Goal: Task Accomplishment & Management: Complete application form

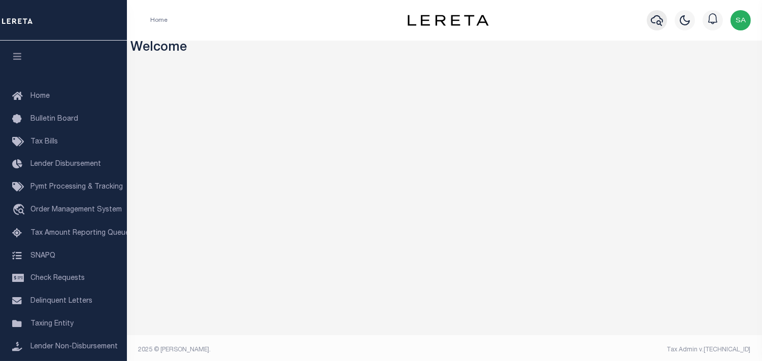
click at [655, 22] on icon "button" at bounding box center [657, 20] width 12 height 12
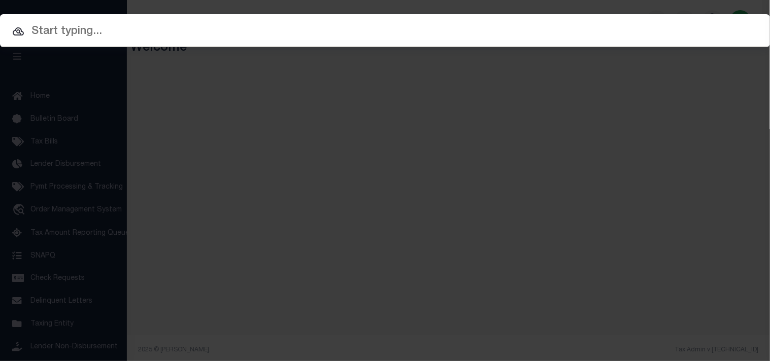
click at [473, 37] on input "text" at bounding box center [385, 32] width 770 height 18
paste input "SAN DIEGO COUNTY"
type input "SAN DIEGO COUNTY"
click at [372, 34] on input "text" at bounding box center [385, 32] width 770 height 18
paste input "40001934"
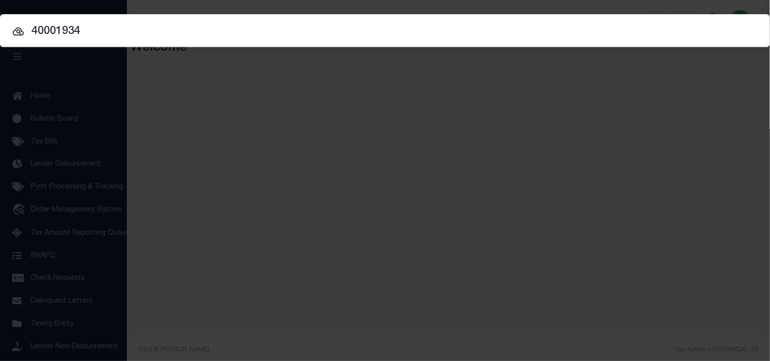
type input "40001934"
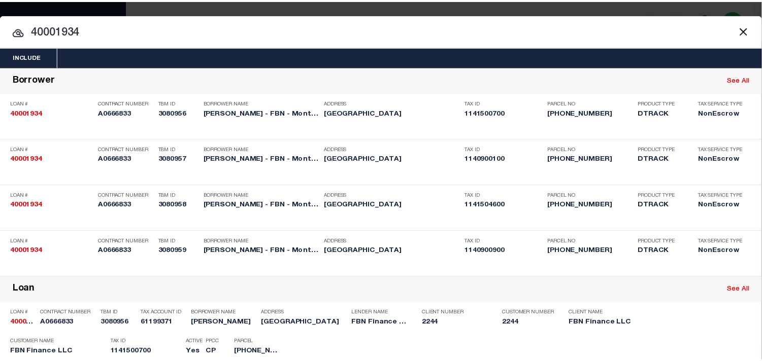
scroll to position [311, 0]
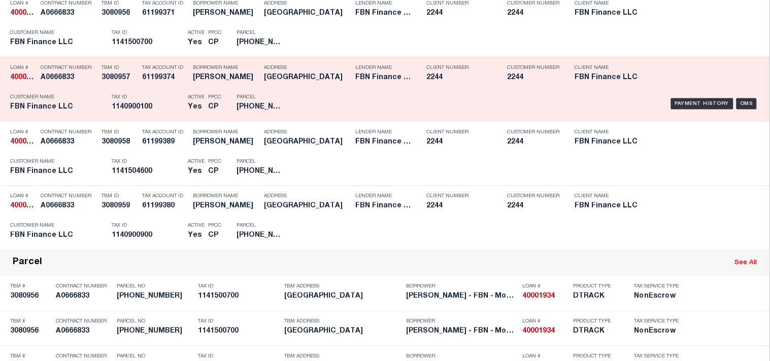
click at [167, 100] on p "Tax ID" at bounding box center [147, 97] width 71 height 6
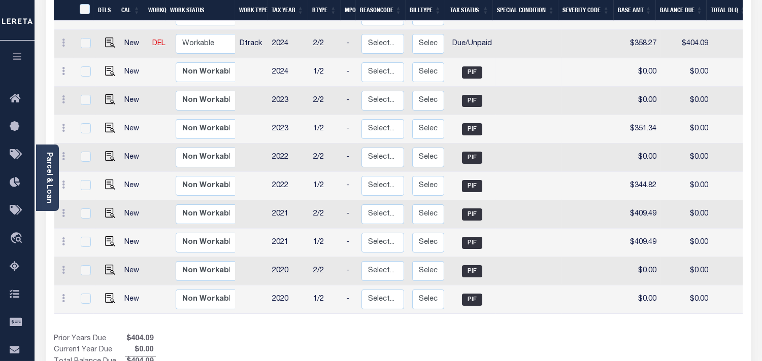
scroll to position [282, 0]
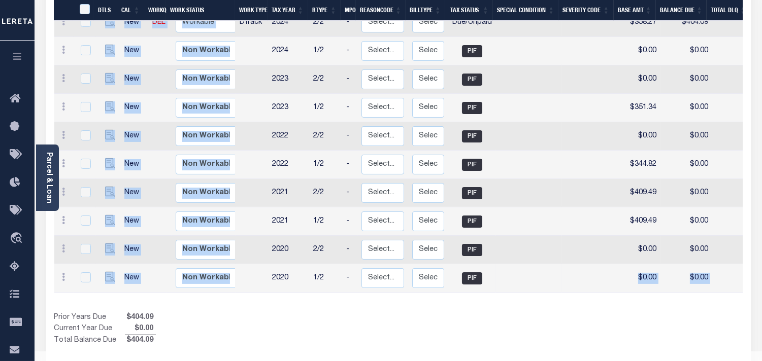
drag, startPoint x: 522, startPoint y: 298, endPoint x: 564, endPoint y: 289, distance: 43.0
click at [564, 289] on div "DTLS CAL WorkQ Work Status Work Type Tax Year RType MPO ReasonCode BillType Tax…" at bounding box center [398, 139] width 688 height 416
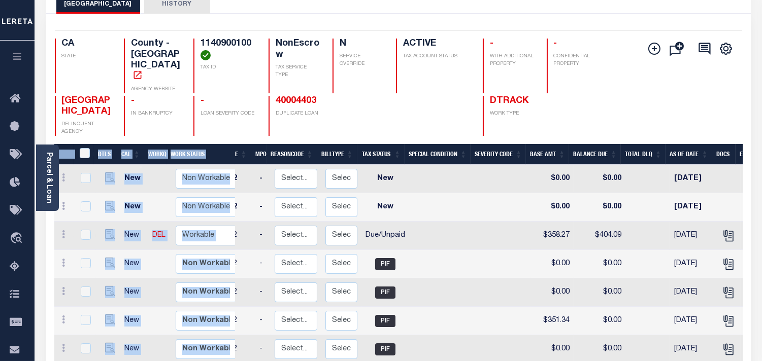
scroll to position [56, 0]
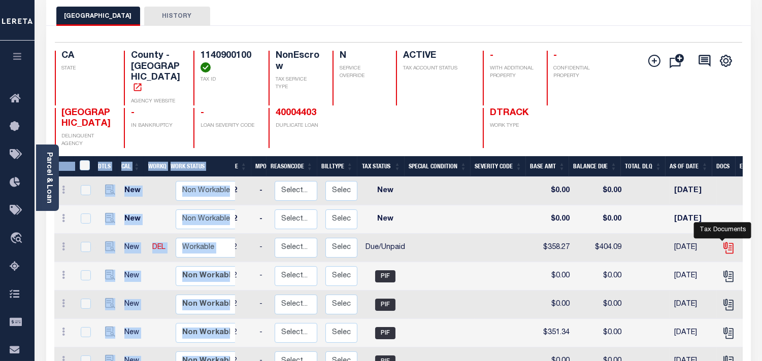
click at [725, 244] on icon "" at bounding box center [728, 248] width 13 height 13
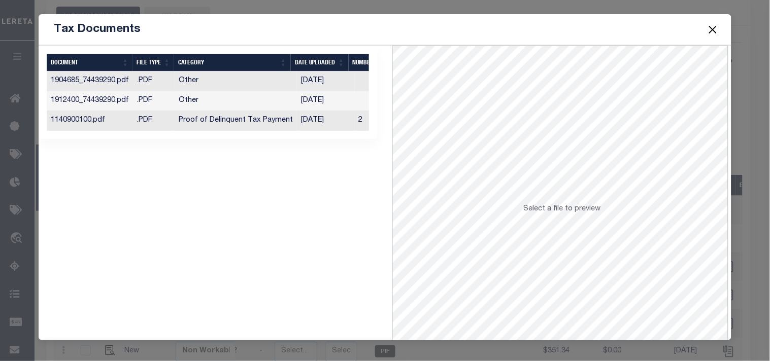
click at [275, 123] on td "Proof of Delinquent Tax Payment" at bounding box center [236, 121] width 122 height 20
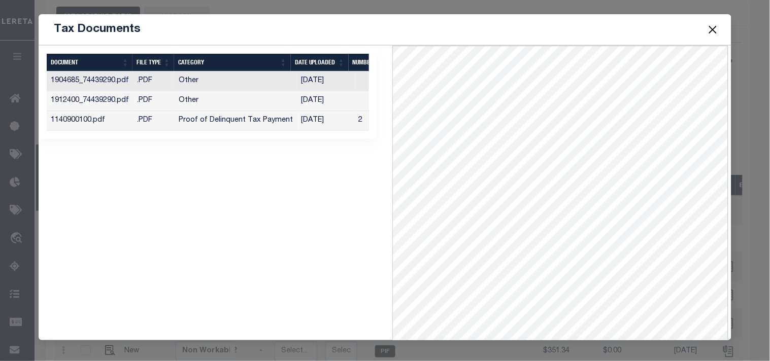
click at [712, 30] on button "Close" at bounding box center [712, 29] width 13 height 13
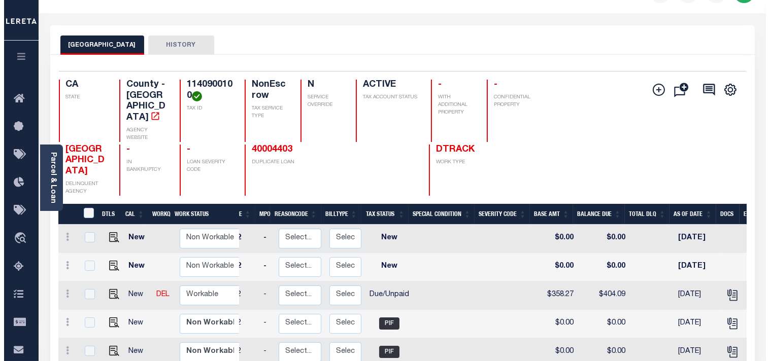
scroll to position [0, 0]
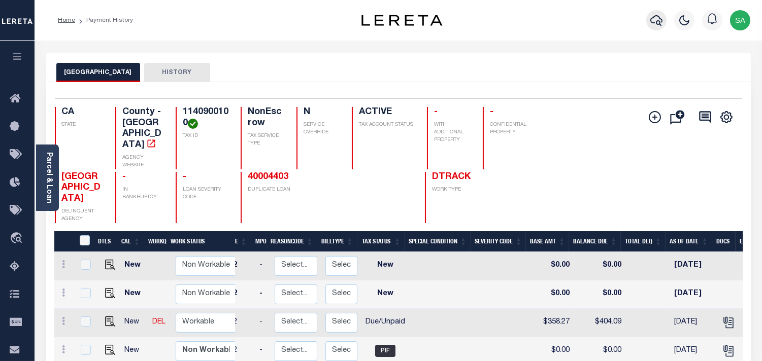
click at [652, 19] on icon "button" at bounding box center [656, 20] width 12 height 12
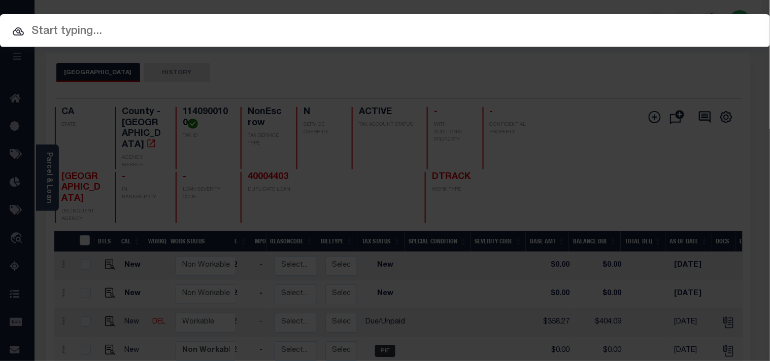
click at [576, 31] on input "text" at bounding box center [385, 32] width 770 height 18
paste input "2758987"
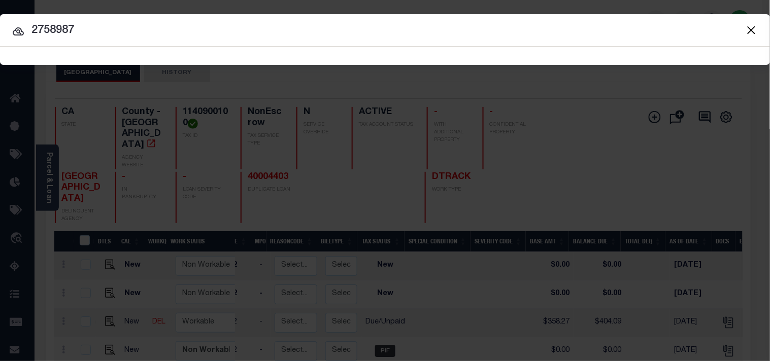
type input "2758987"
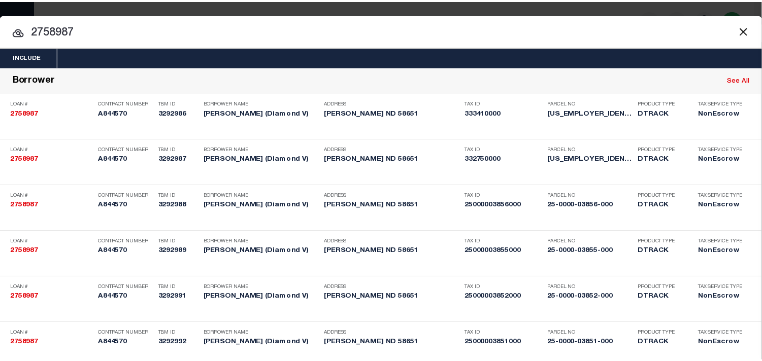
scroll to position [3209, 0]
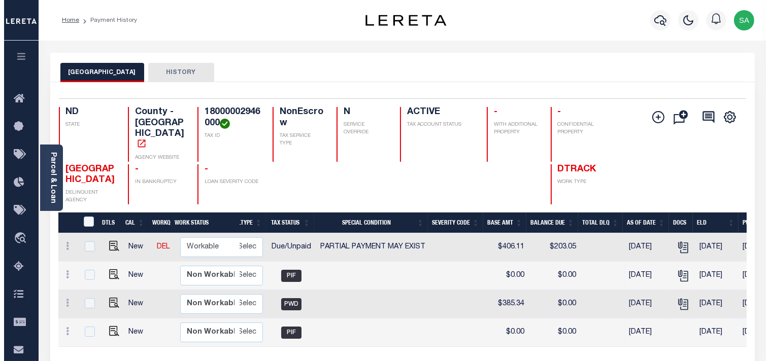
scroll to position [0, 227]
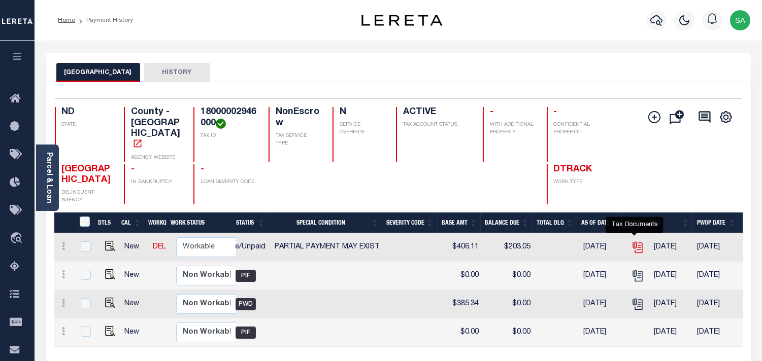
click at [633, 242] on icon "" at bounding box center [637, 246] width 8 height 8
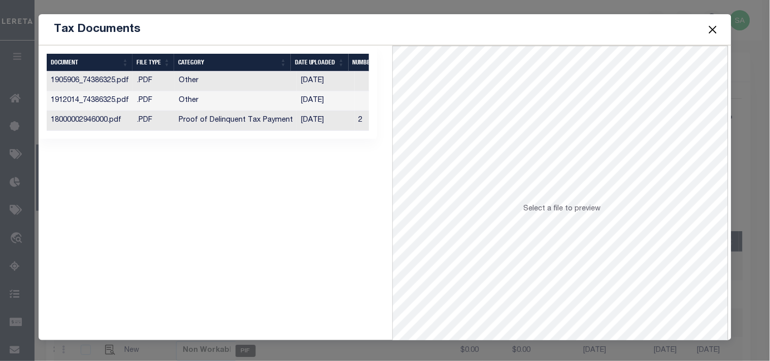
click at [299, 122] on td "06/17/2025" at bounding box center [326, 121] width 58 height 20
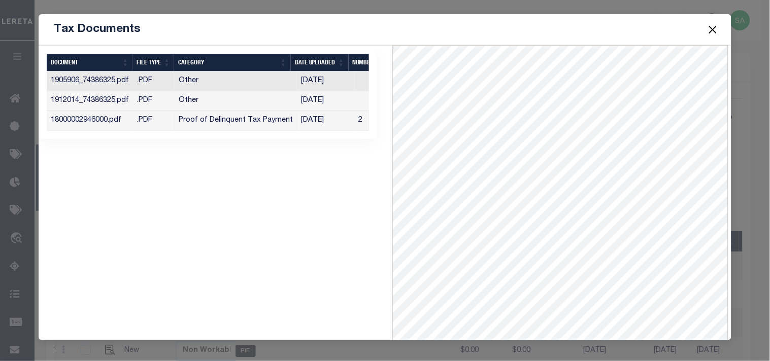
scroll to position [0, 43]
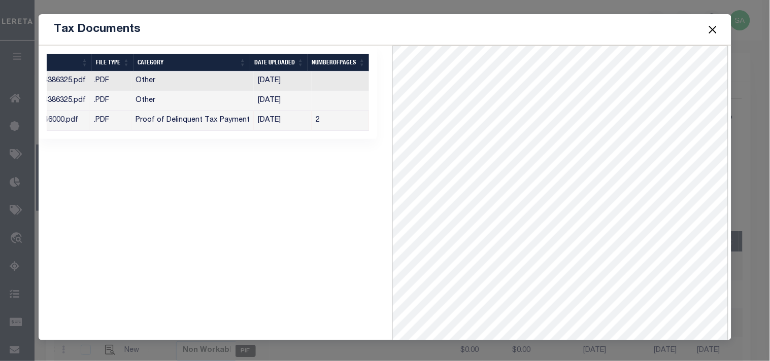
click at [712, 31] on button "Close" at bounding box center [712, 29] width 13 height 13
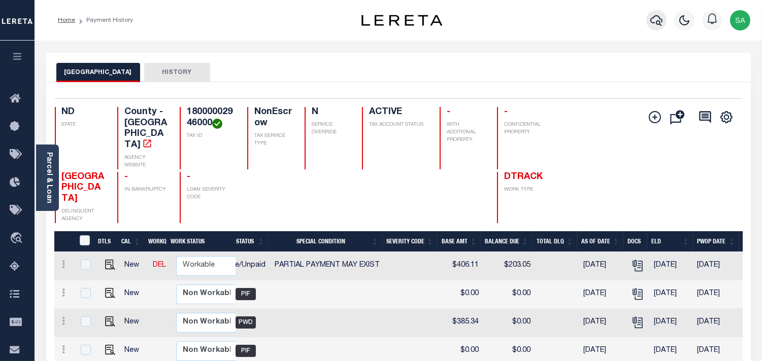
click at [659, 21] on icon "button" at bounding box center [656, 20] width 12 height 11
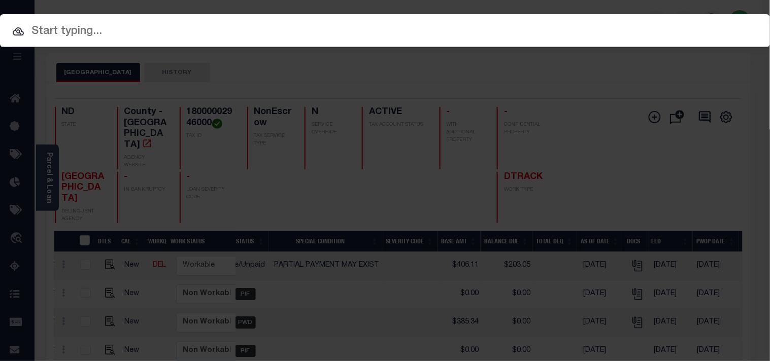
click at [623, 25] on input "text" at bounding box center [385, 32] width 770 height 18
paste input "22501075"
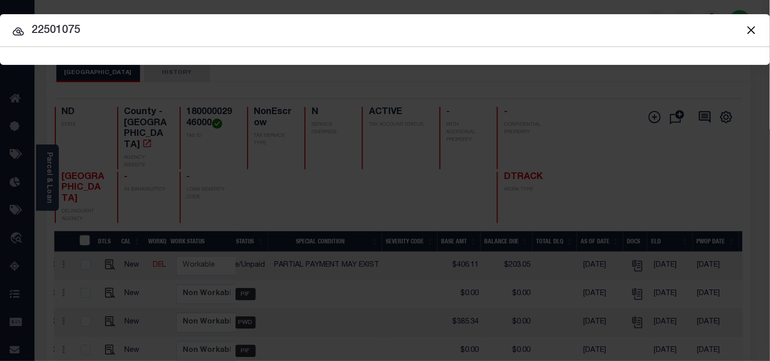
type input "22501075"
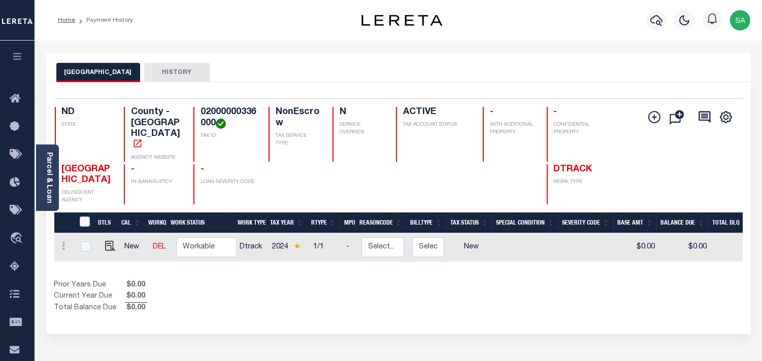
click at [508, 59] on div "EDDY COUNTY HISTORY" at bounding box center [398, 67] width 704 height 29
click at [648, 23] on button "button" at bounding box center [656, 20] width 20 height 20
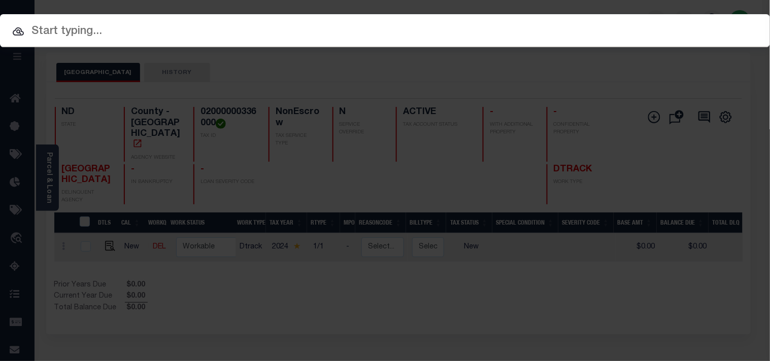
click at [612, 26] on input "text" at bounding box center [385, 32] width 770 height 18
paste input "2758987"
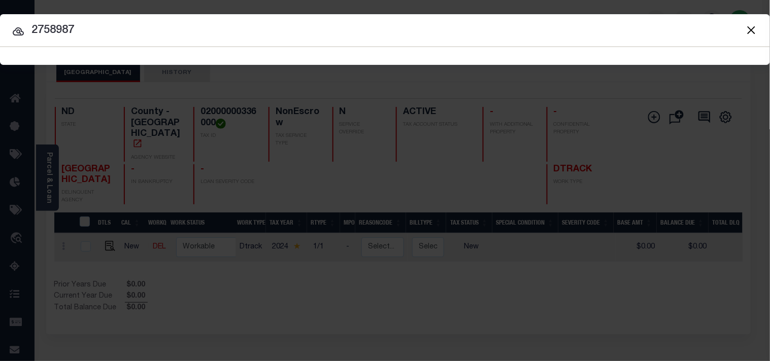
type input "2758987"
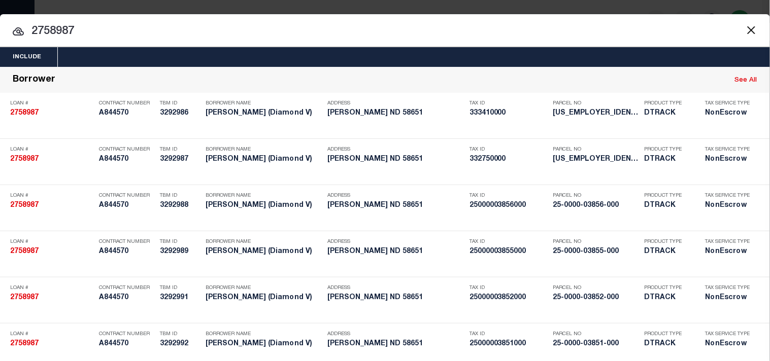
drag, startPoint x: 742, startPoint y: 28, endPoint x: 758, endPoint y: 32, distance: 16.2
click at [744, 28] on button "Close" at bounding box center [750, 29] width 13 height 13
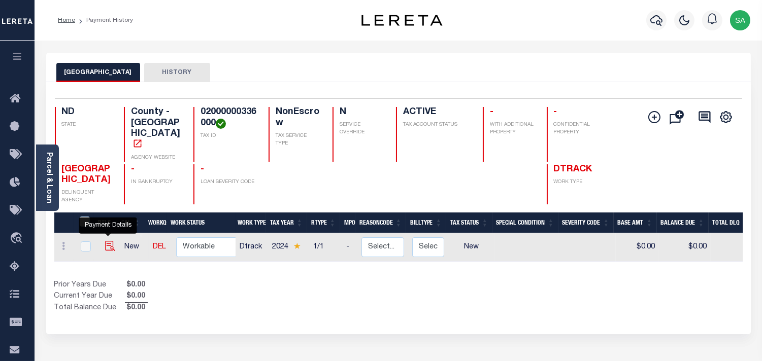
click at [106, 241] on img "" at bounding box center [110, 246] width 10 height 10
checkbox input "true"
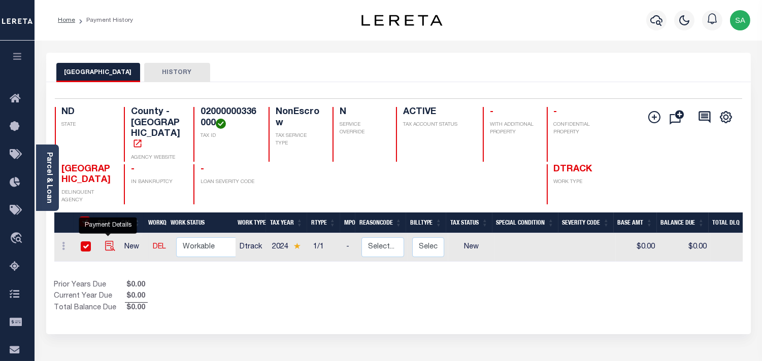
checkbox input "true"
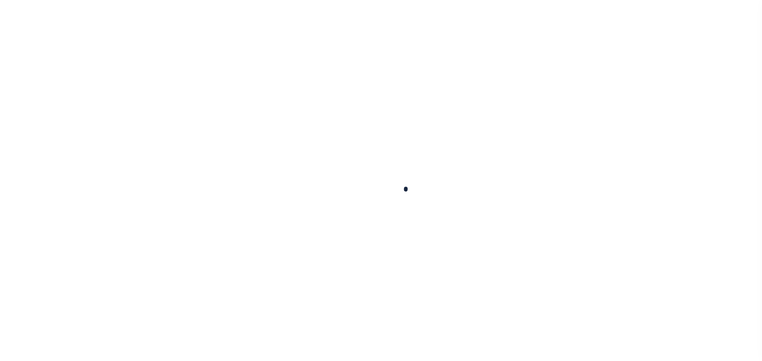
checkbox input "false"
type input "[DATE]"
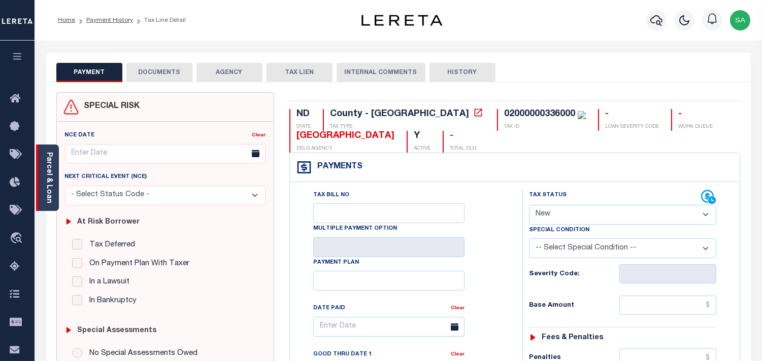
click at [48, 184] on link "Parcel & Loan" at bounding box center [48, 177] width 7 height 51
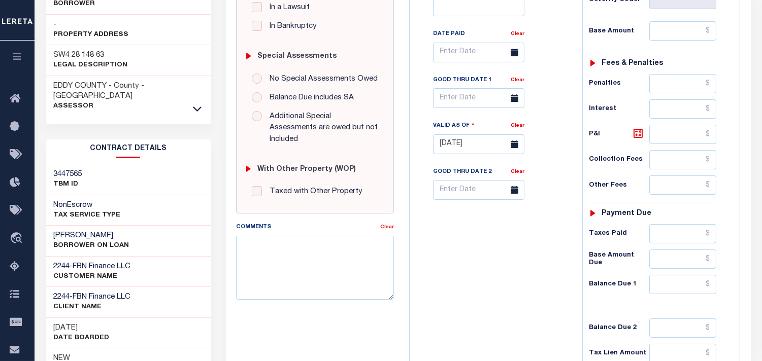
scroll to position [282, 0]
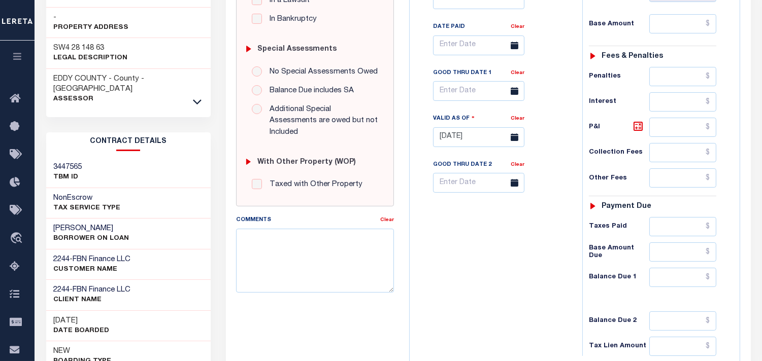
click at [483, 288] on div "Tax Bill No Multiple Payment Option Payment Plan Clear" at bounding box center [493, 132] width 162 height 448
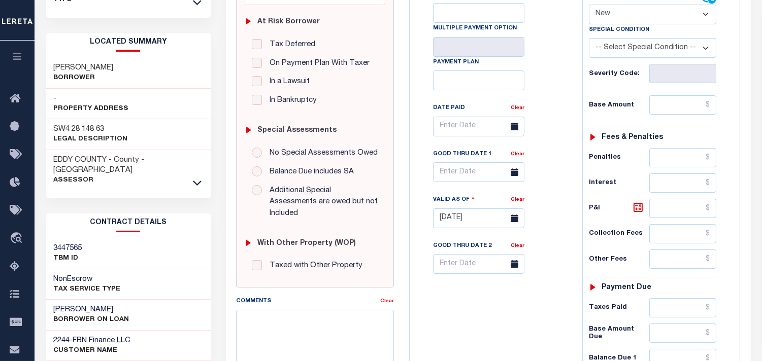
scroll to position [56, 0]
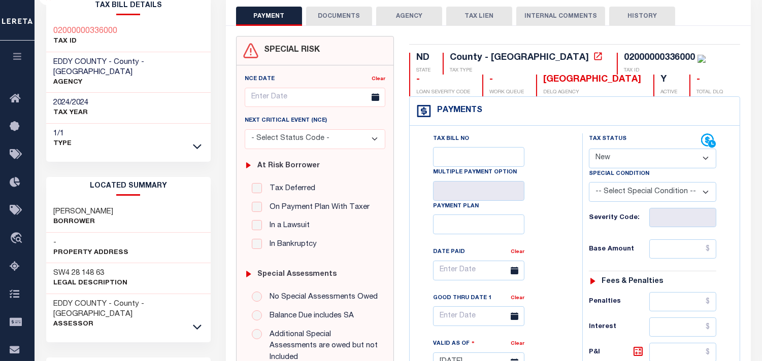
click at [550, 214] on div "Tax Bill No Multiple Payment Option Payment Plan Clear" at bounding box center [493, 275] width 147 height 285
drag, startPoint x: 636, startPoint y: 161, endPoint x: 632, endPoint y: 166, distance: 6.5
click at [636, 162] on select "- Select Status Code - Open Due/Unpaid Paid Incomplete No Tax Due Internal Refu…" at bounding box center [652, 159] width 127 height 20
select select "PYD"
click at [589, 149] on select "- Select Status Code - Open Due/Unpaid Paid Incomplete No Tax Due Internal Refu…" at bounding box center [652, 159] width 127 height 20
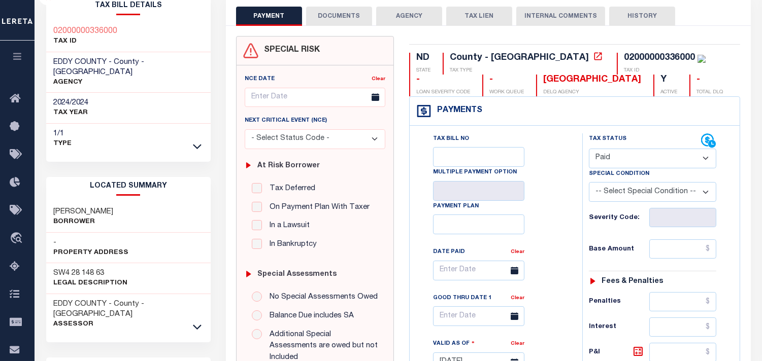
type input "08/28/2025"
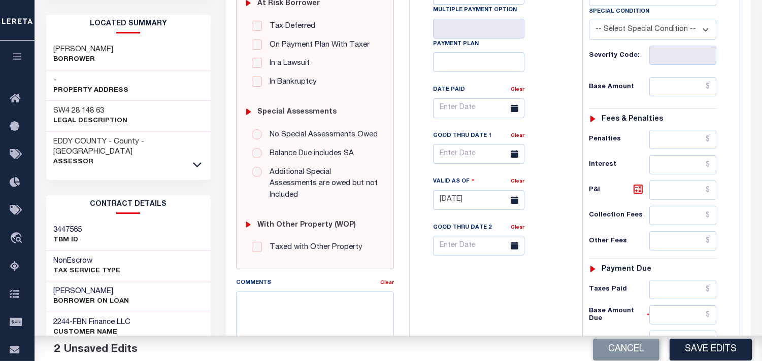
scroll to position [394, 0]
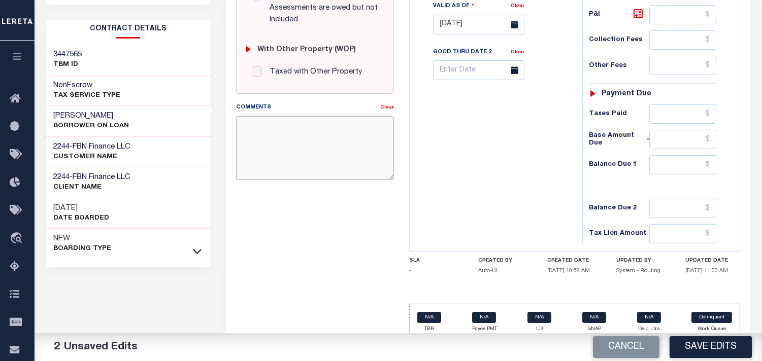
click at [290, 153] on textarea "Comments" at bounding box center [315, 148] width 158 height 64
paste textarea "Information Taken Verbally from Shannon."
type textarea "Information Taken Verbally from Shannon."
click at [675, 163] on input "text" at bounding box center [682, 164] width 67 height 19
type input "$0.00"
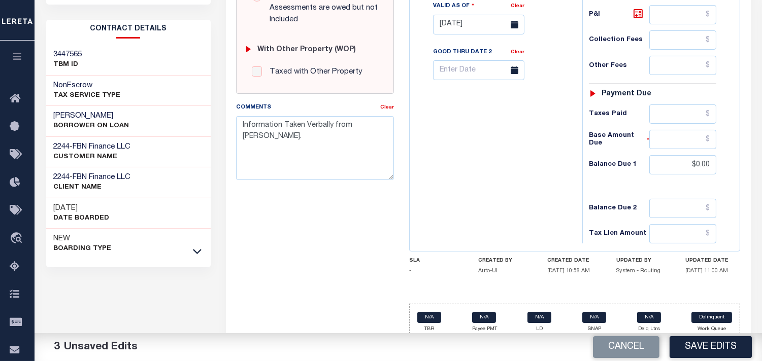
click at [483, 184] on div "Tax Bill No Multiple Payment Option Payment Plan Clear" at bounding box center [493, 20] width 162 height 448
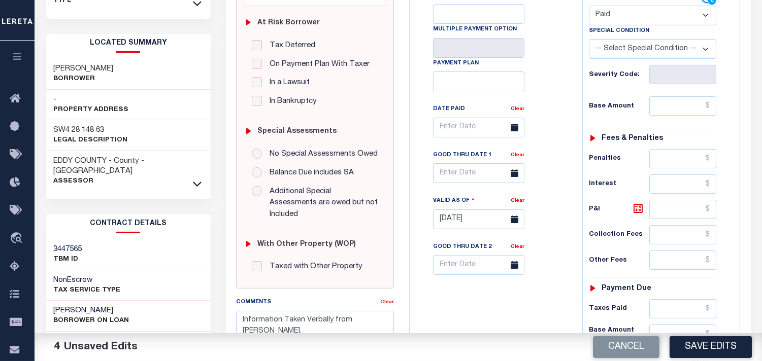
scroll to position [56, 0]
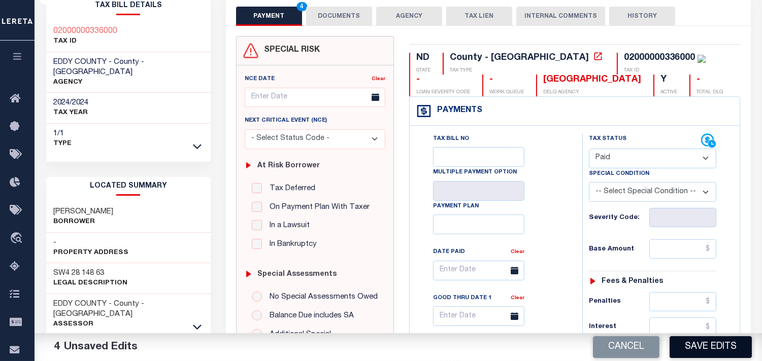
click at [697, 345] on button "Save Edits" at bounding box center [710, 347] width 82 height 22
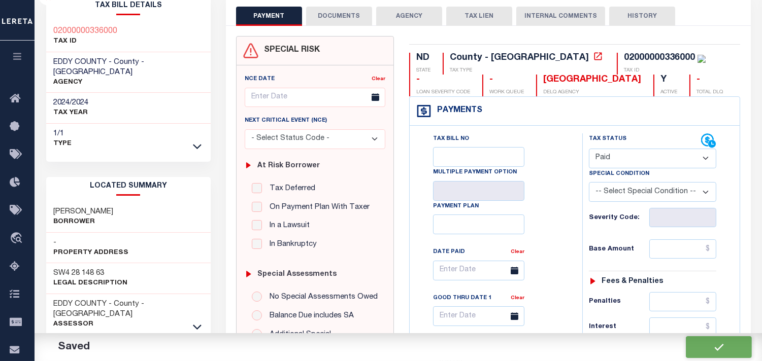
checkbox input "false"
type input "$0"
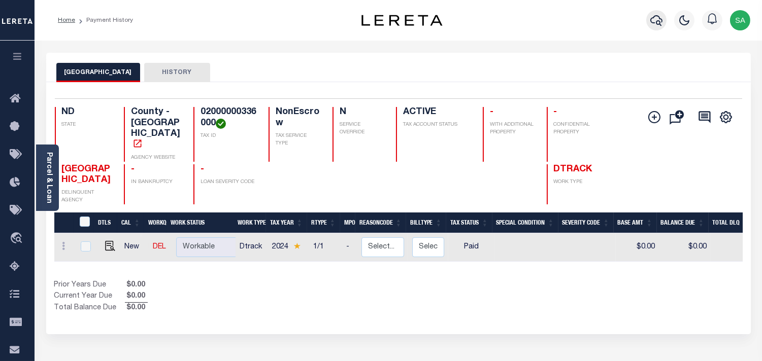
click at [652, 22] on icon "button" at bounding box center [656, 20] width 12 height 11
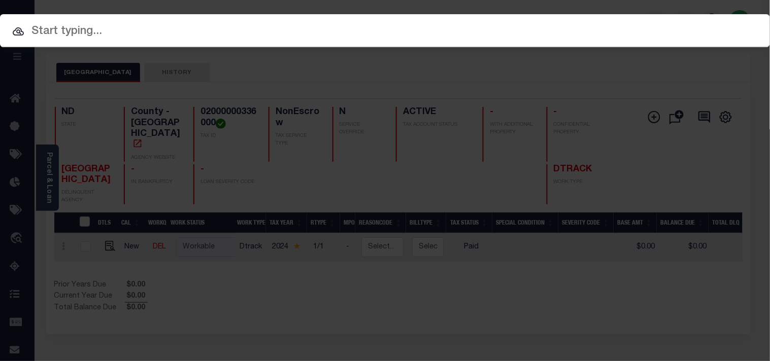
click at [530, 30] on input "text" at bounding box center [385, 32] width 770 height 18
paste input "22501075"
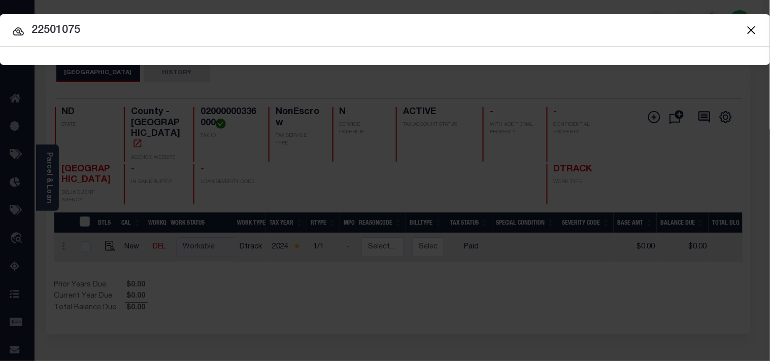
type input "22501075"
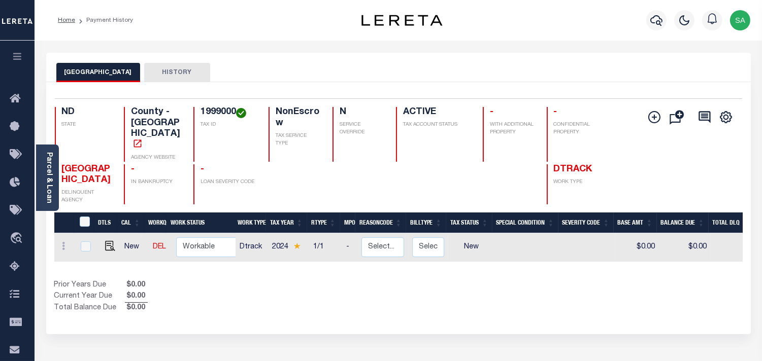
click at [209, 115] on h4 "1999000" at bounding box center [228, 112] width 56 height 11
copy h4 "1999000"
click at [108, 241] on img "" at bounding box center [110, 246] width 10 height 10
checkbox input "true"
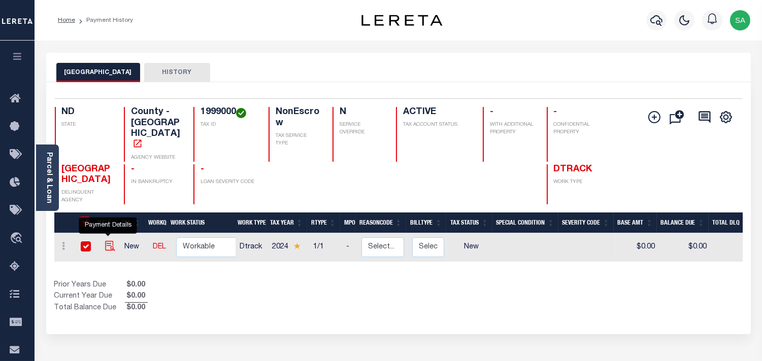
checkbox input "true"
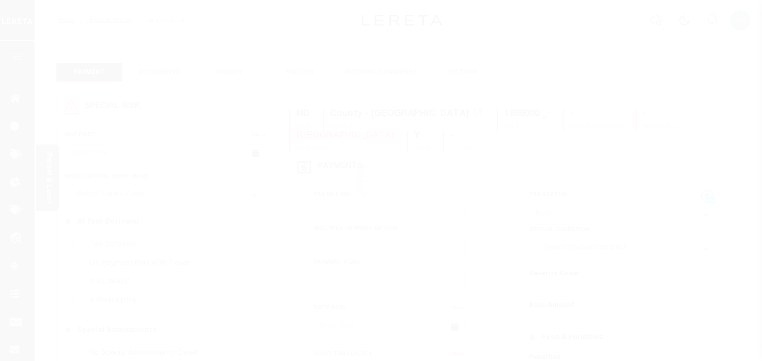
select select "NW2"
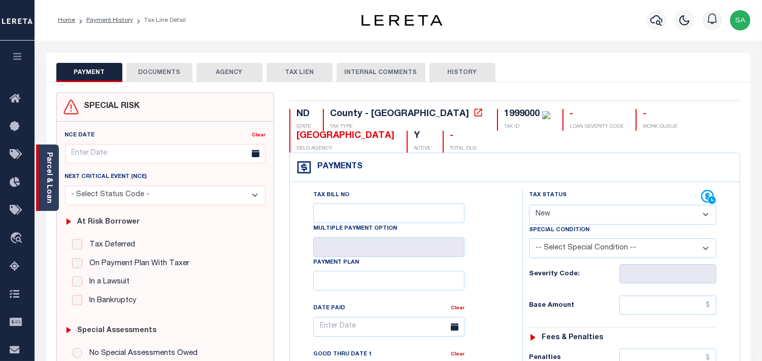
click at [52, 188] on link "Parcel & Loan" at bounding box center [48, 177] width 7 height 51
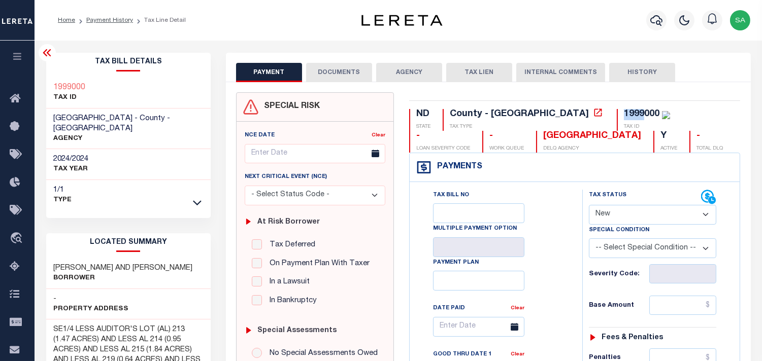
drag, startPoint x: 537, startPoint y: 116, endPoint x: 557, endPoint y: 115, distance: 20.3
click at [617, 115] on div "1999000 TAX ID" at bounding box center [643, 120] width 53 height 22
drag, startPoint x: 149, startPoint y: 255, endPoint x: 55, endPoint y: 258, distance: 93.9
click at [55, 258] on div "[PERSON_NAME] AND [PERSON_NAME]" at bounding box center [128, 273] width 165 height 31
copy h3 "[PERSON_NAME] AND [PERSON_NAME]"
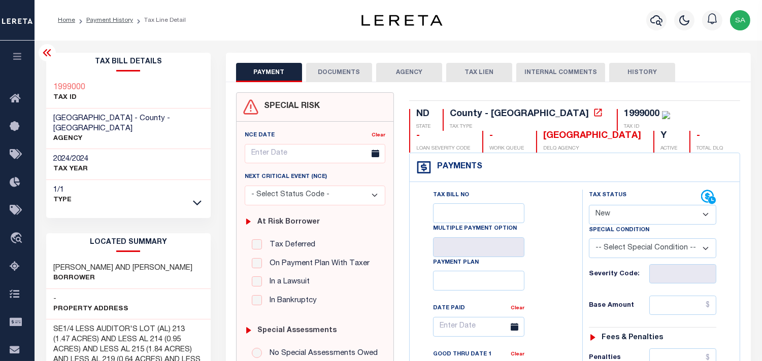
click at [624, 110] on div "1999000" at bounding box center [642, 114] width 36 height 9
copy div "1999000"
click at [548, 217] on div "Tax Bill No Multiple Payment Option Payment Plan Clear" at bounding box center [493, 332] width 147 height 285
click at [540, 219] on div "Tax Bill No Multiple Payment Option Payment Plan Clear" at bounding box center [493, 332] width 147 height 285
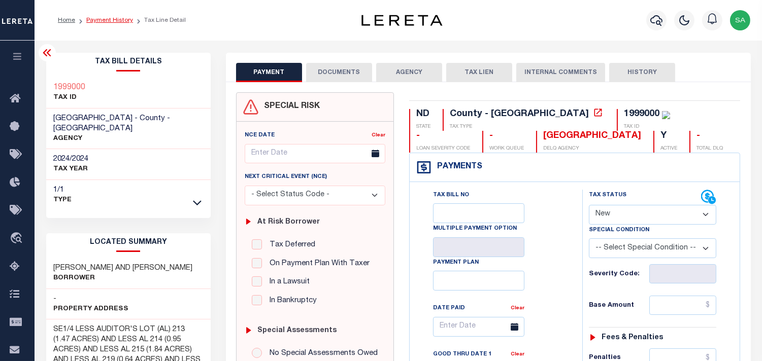
click at [120, 19] on link "Payment History" at bounding box center [109, 20] width 47 height 6
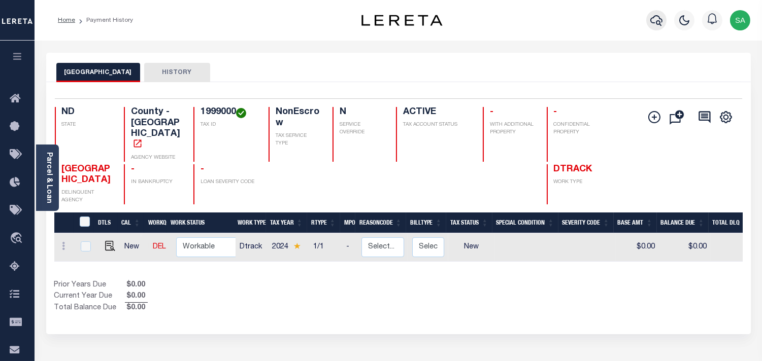
click at [651, 25] on icon "button" at bounding box center [656, 20] width 12 height 12
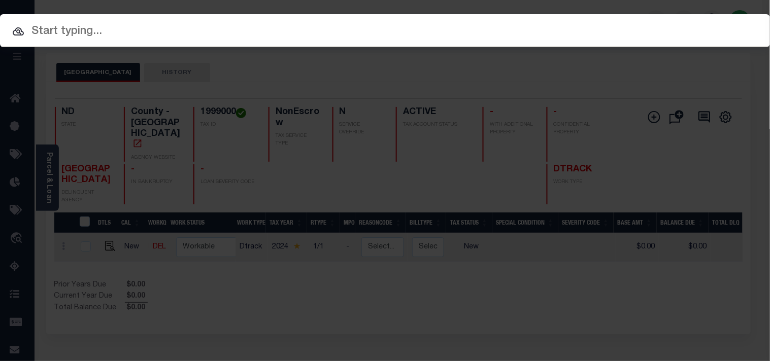
click at [598, 31] on div "Include Loans TBM Customers Borrowers Payments (Lender Non-Disb) Payments (Lend…" at bounding box center [385, 180] width 770 height 361
paste input "7932102500"
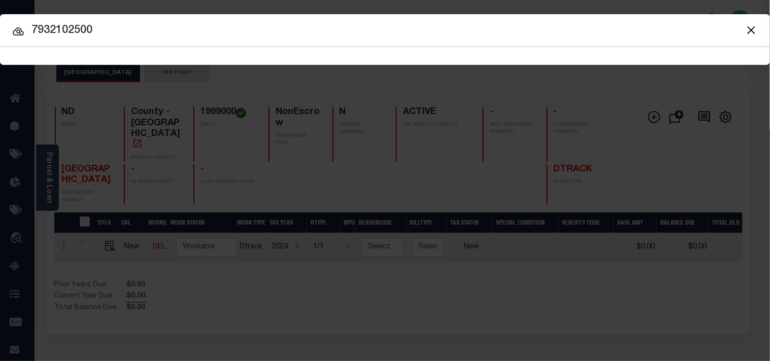
type input "7932102500"
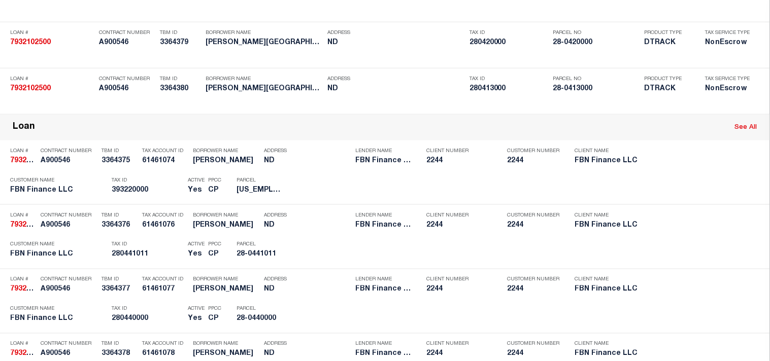
scroll to position [698, 0]
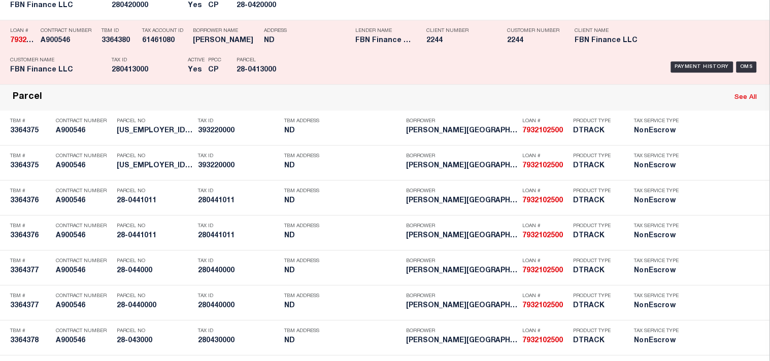
click at [204, 82] on div "PPCC CP" at bounding box center [214, 66] width 28 height 29
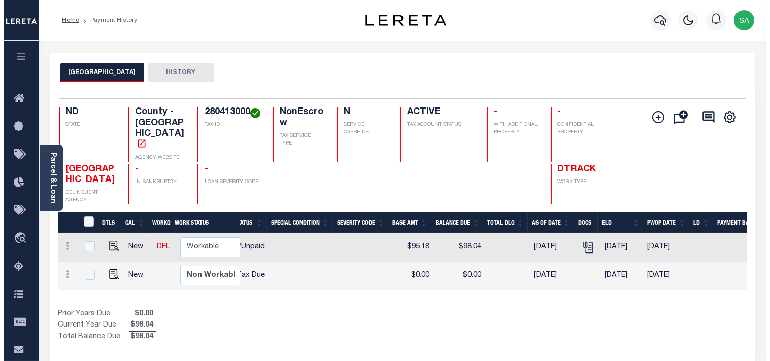
scroll to position [0, 232]
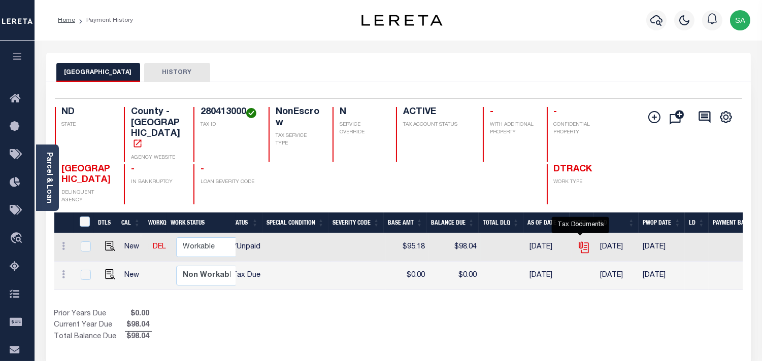
click at [579, 241] on icon "" at bounding box center [583, 247] width 13 height 13
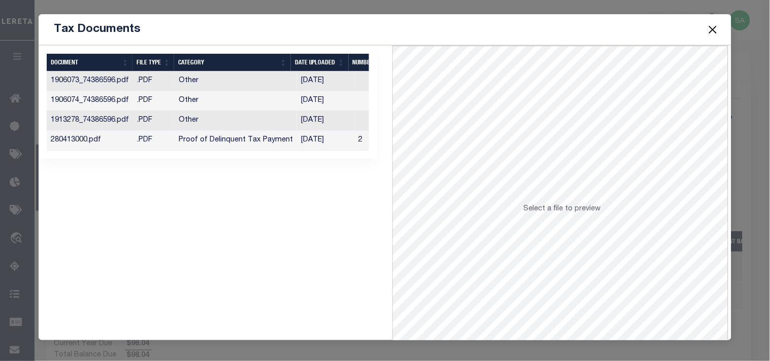
click at [316, 139] on td "06/17/2025" at bounding box center [326, 141] width 58 height 20
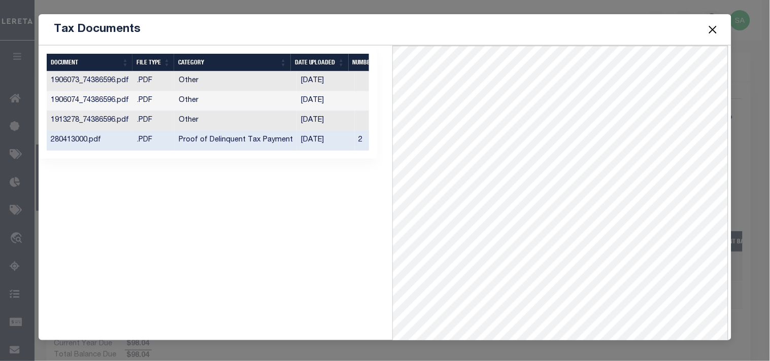
click at [712, 29] on button "Close" at bounding box center [712, 29] width 13 height 13
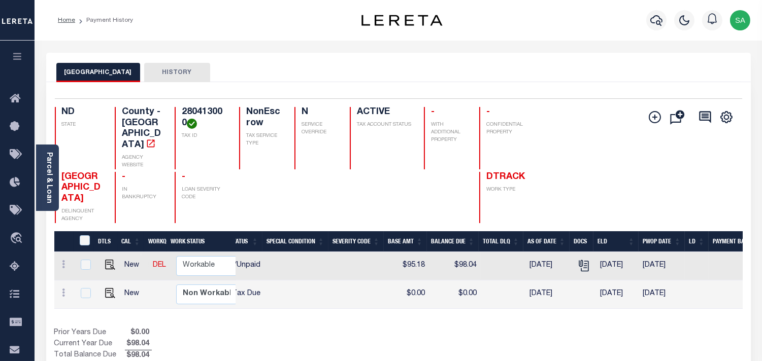
click at [519, 191] on div "Add Installment Line Bad Parcel Fees" at bounding box center [570, 165] width 344 height 116
click at [652, 24] on icon "button" at bounding box center [656, 20] width 12 height 12
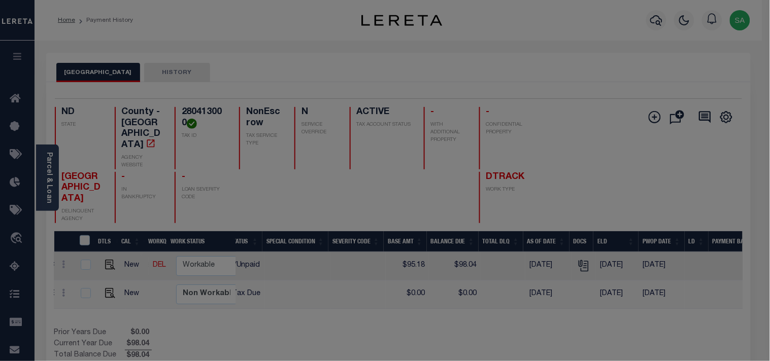
click at [0, 0] on div "Include Loans TBM Customers Borrowers Payments (Lender Non-Disb) Payments (Lend…" at bounding box center [0, 0] width 0 height 0
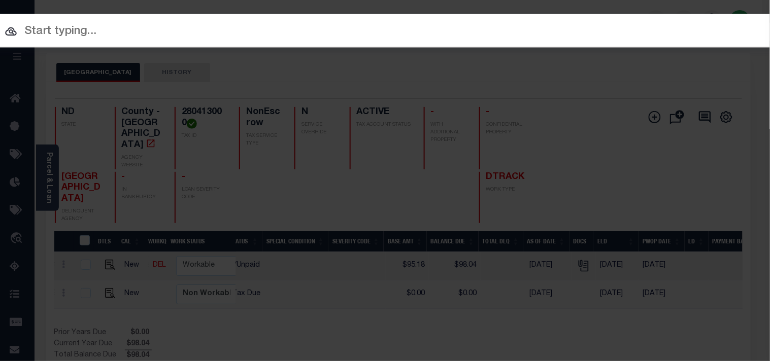
paste input "22002191"
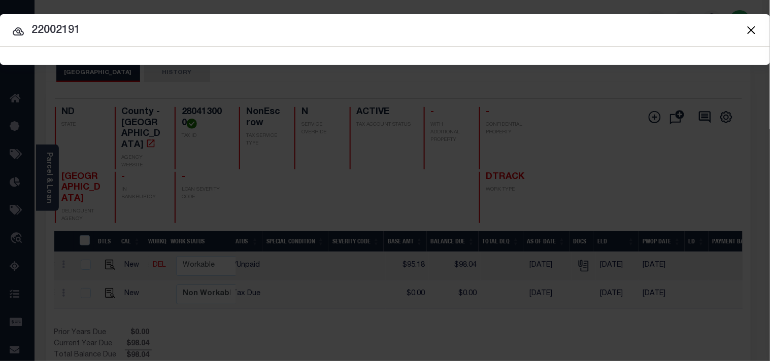
type input "22002191"
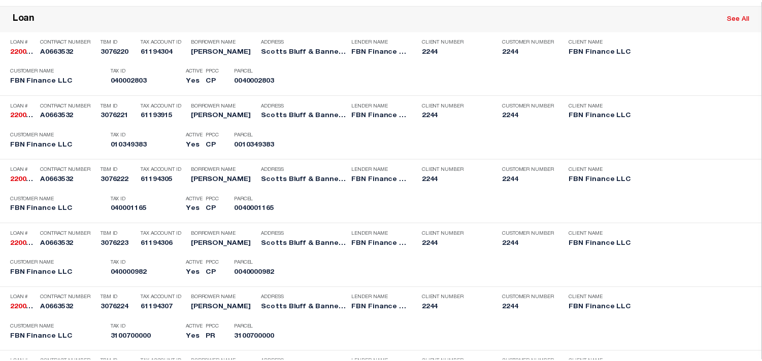
scroll to position [1472, 0]
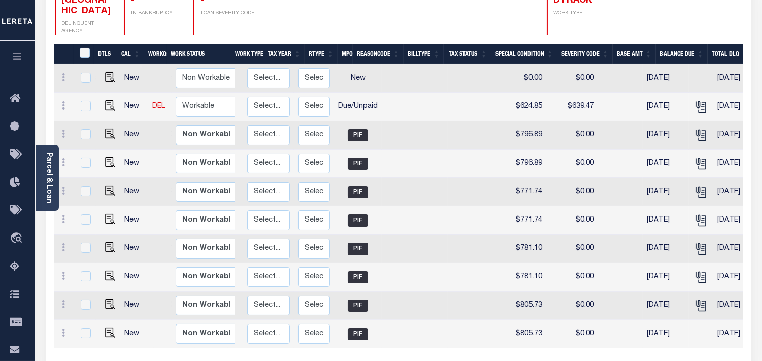
scroll to position [0, 155]
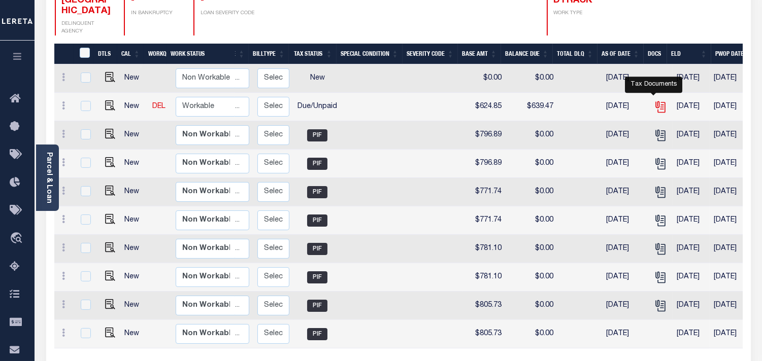
click at [656, 101] on icon "" at bounding box center [660, 105] width 8 height 8
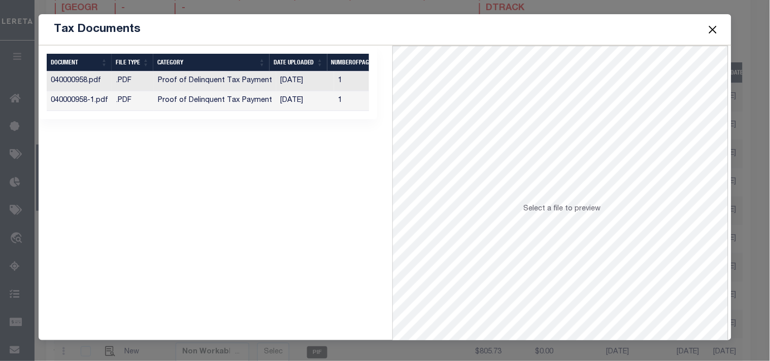
click at [298, 102] on td "[DATE]" at bounding box center [305, 101] width 58 height 20
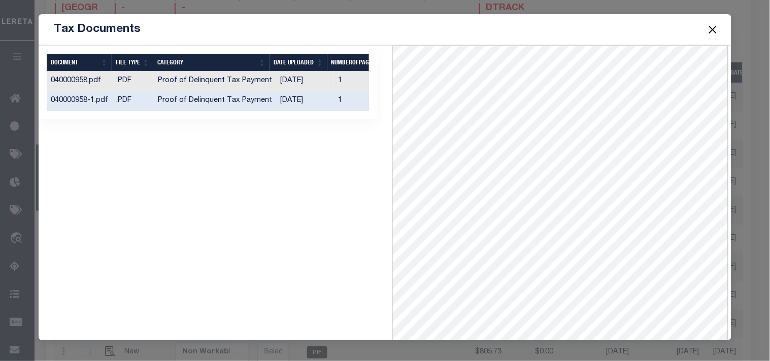
click at [711, 29] on button "Close" at bounding box center [712, 29] width 13 height 13
